Goal: Check status: Check status

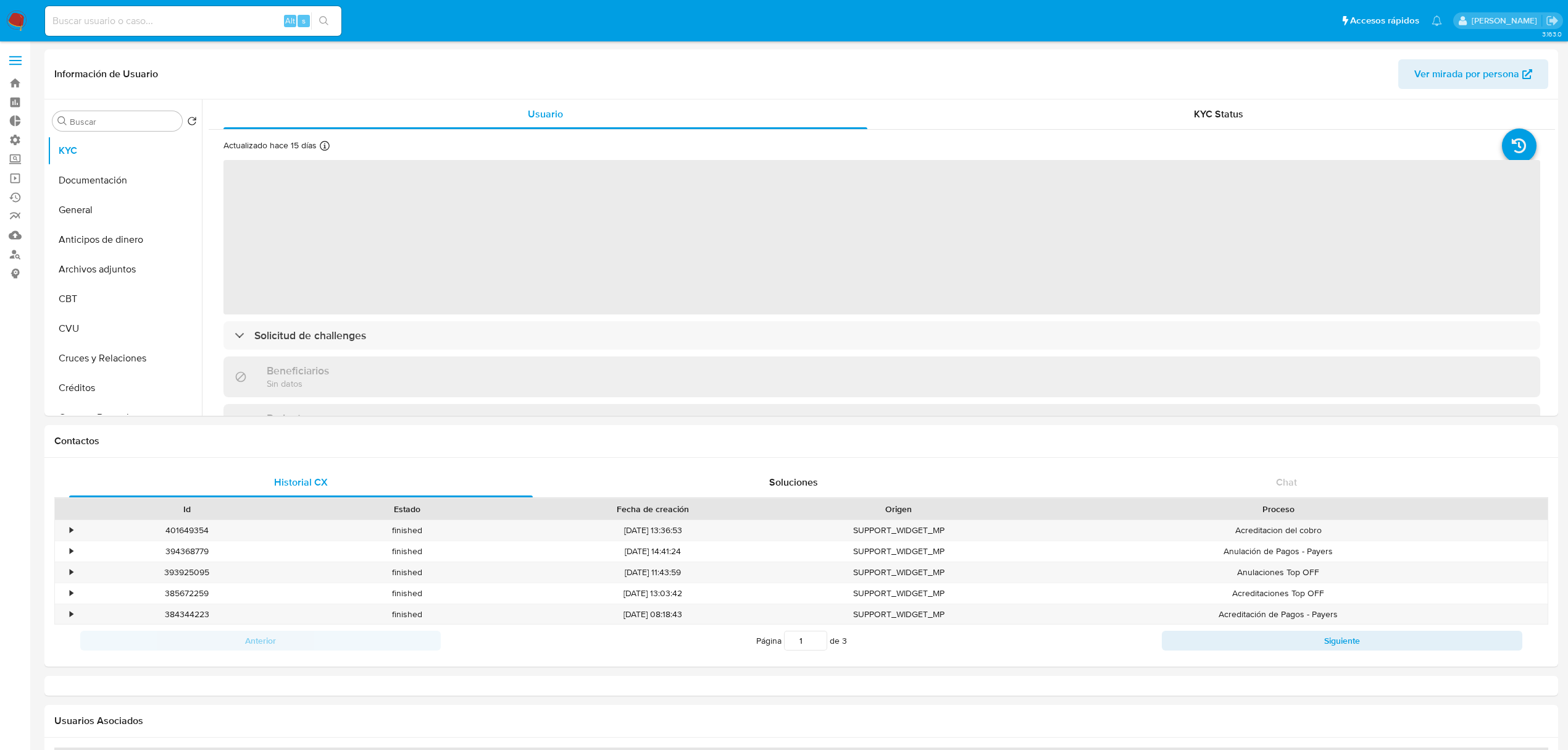
select select "10"
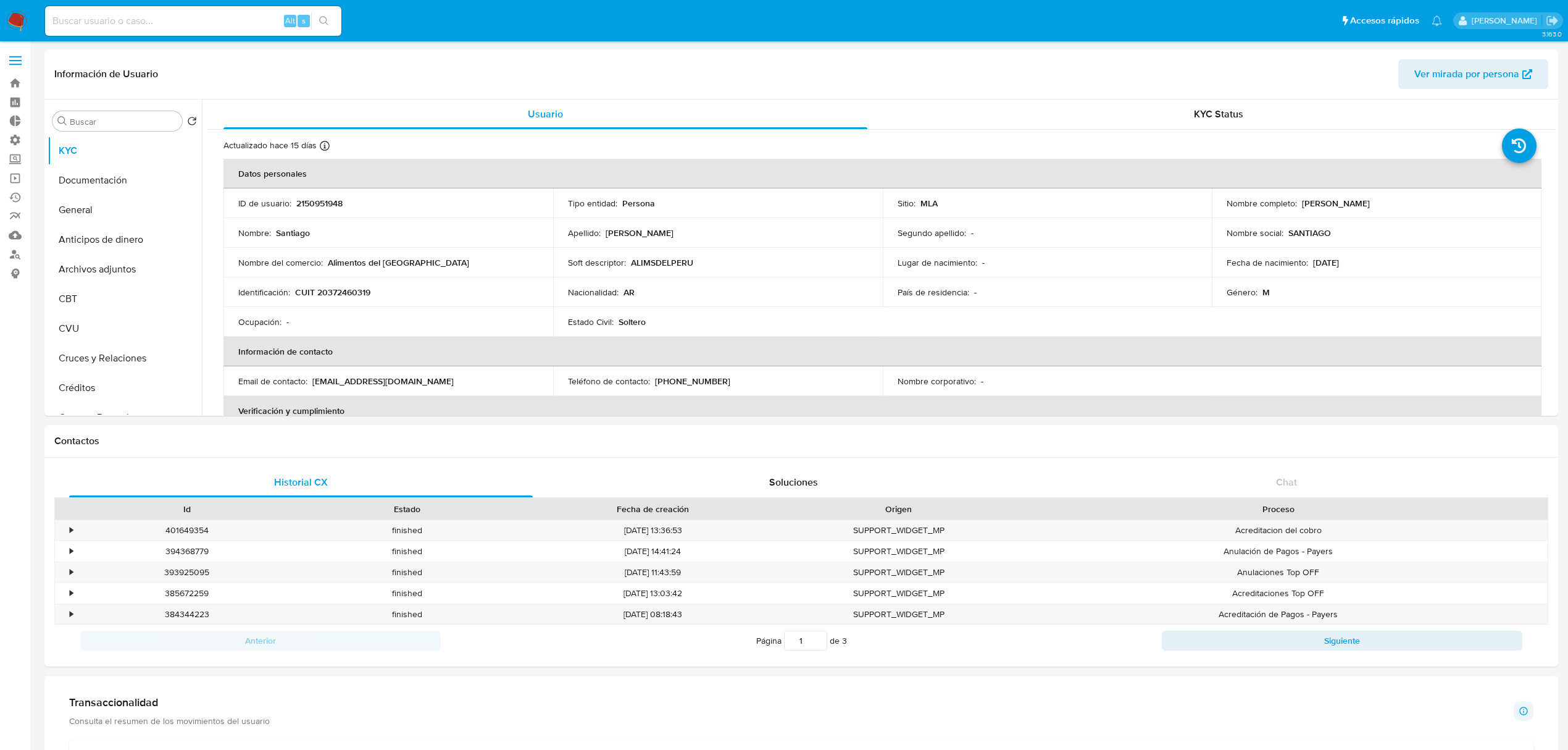
click at [75, 13] on input at bounding box center [193, 21] width 296 height 16
paste input "528788365"
type input "528788365"
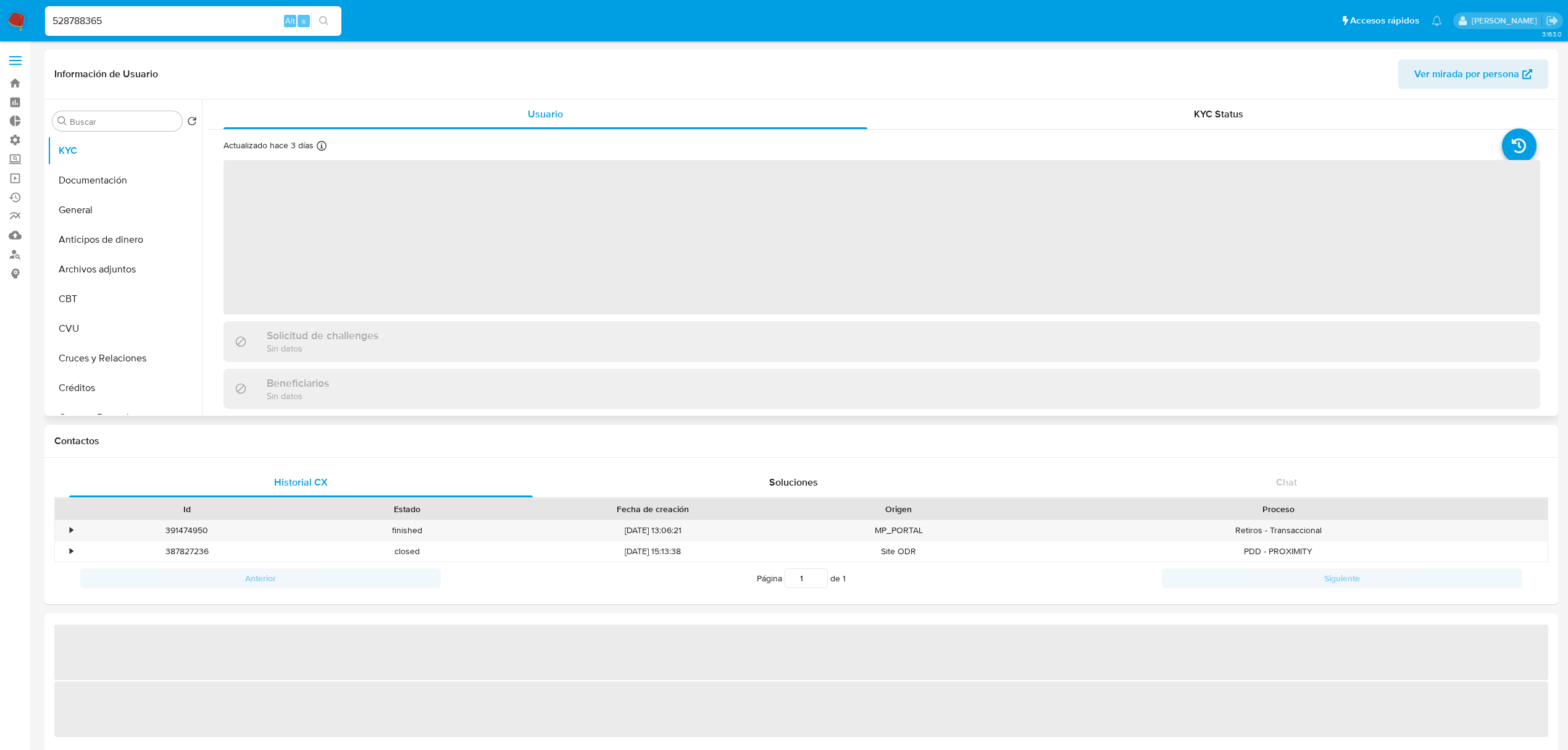
select select "10"
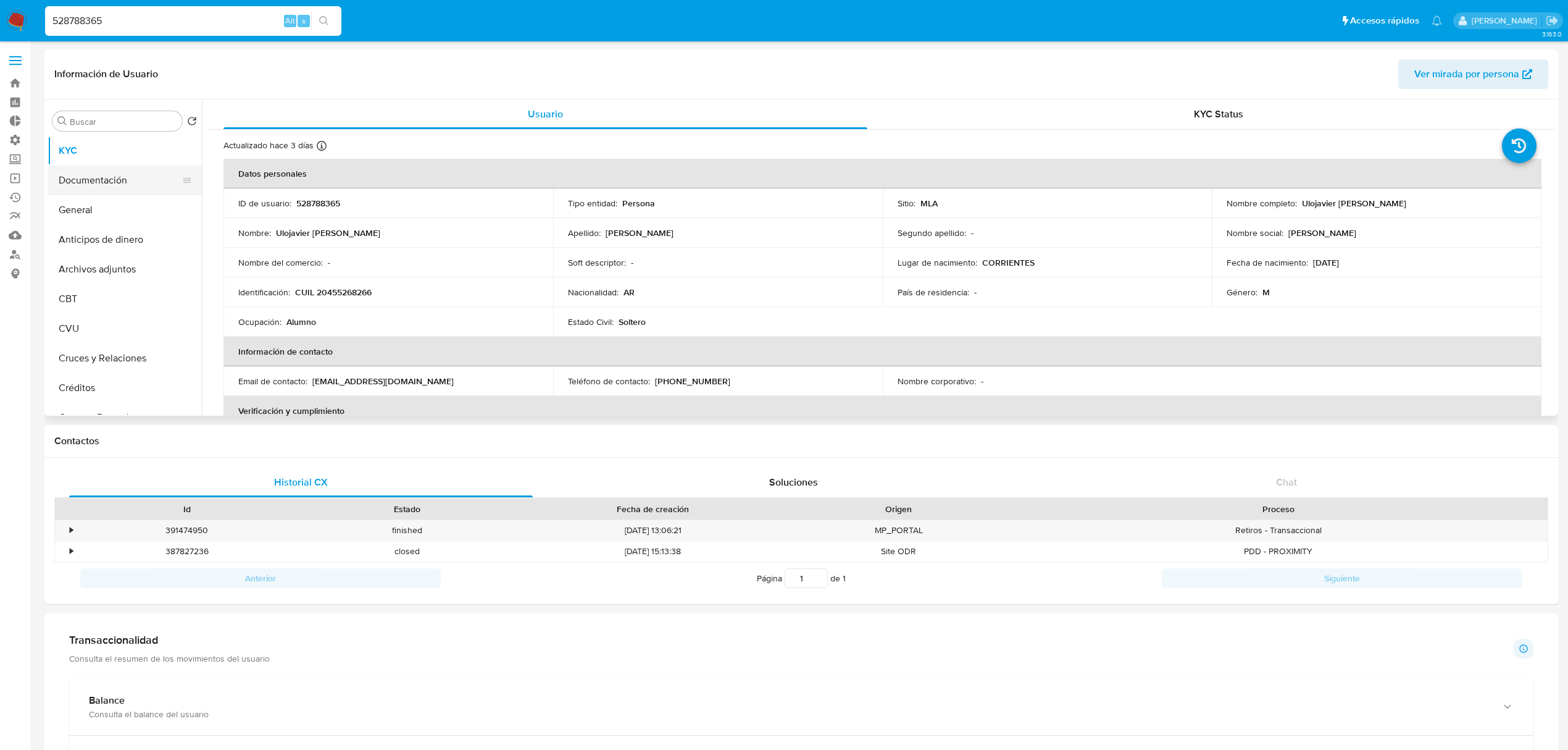
click at [120, 179] on button "Documentación" at bounding box center [119, 180] width 144 height 30
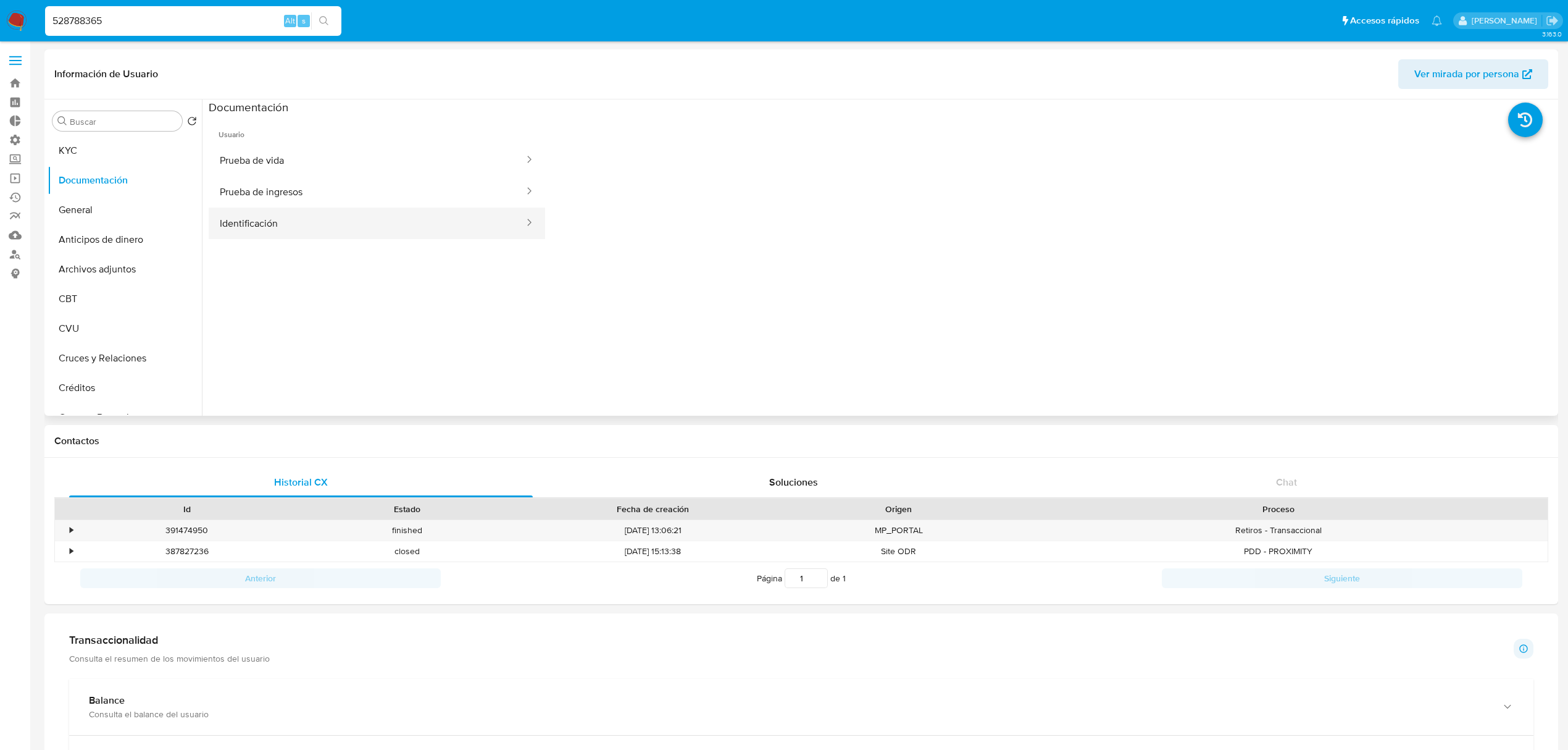
click at [423, 222] on button "Identificación" at bounding box center [366, 223] width 317 height 31
